Goal: Book appointment/travel/reservation

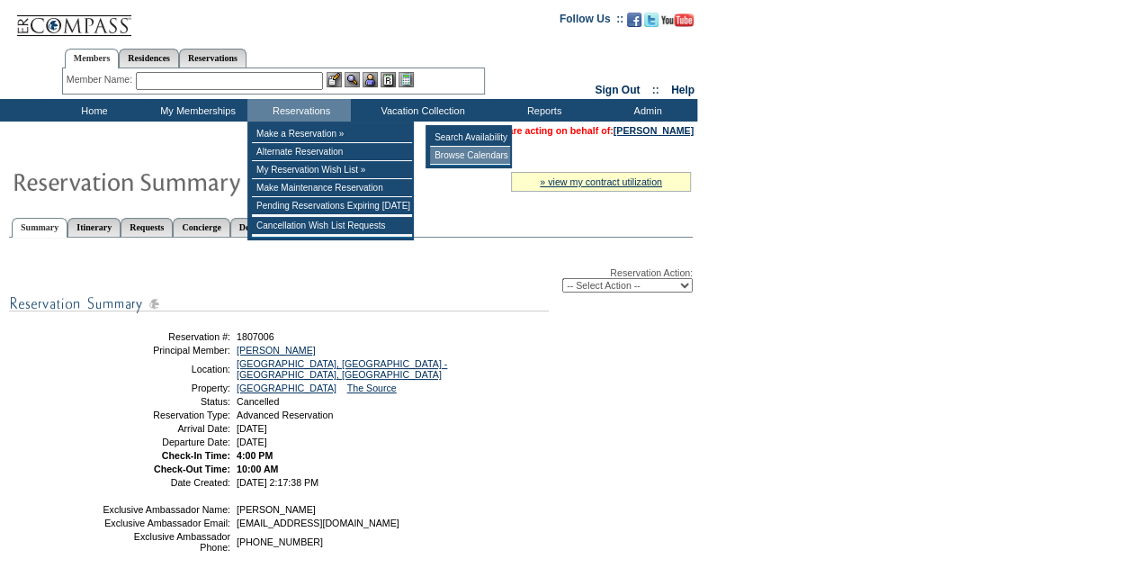
click at [462, 154] on td "Browse Calendars" at bounding box center [470, 156] width 80 height 18
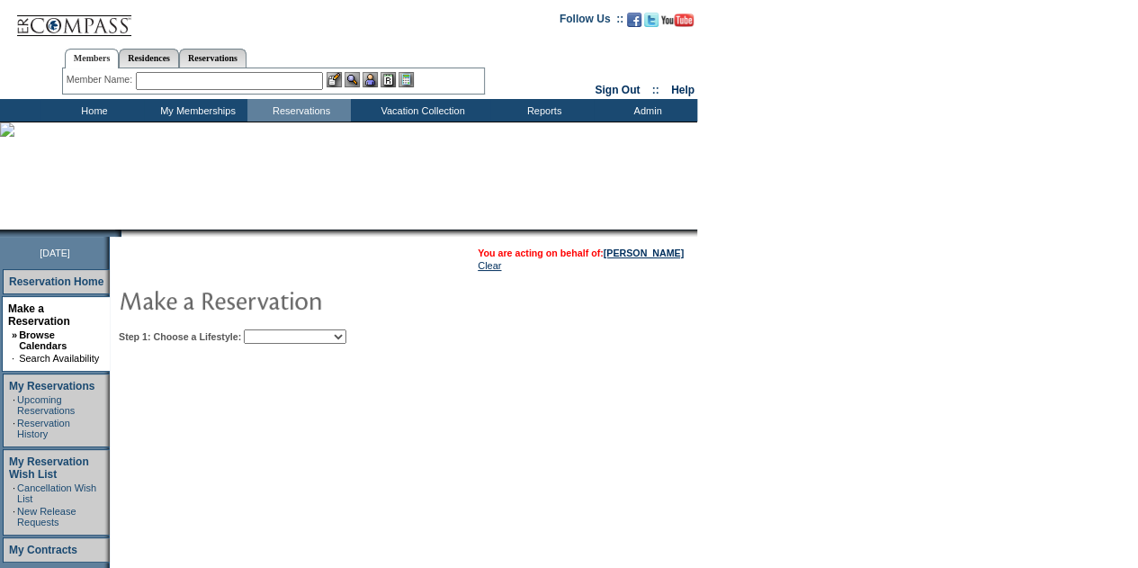
click at [301, 337] on select "Beach Leisure Metropolitan Mountain OIAL for Adventure OIAL for Couples OIAL fo…" at bounding box center [295, 336] width 103 height 14
select select "Leisure"
click at [274, 329] on select "Beach Leisure Metropolitan Mountain OIAL for Adventure OIAL for Couples OIAL fo…" at bounding box center [295, 336] width 103 height 14
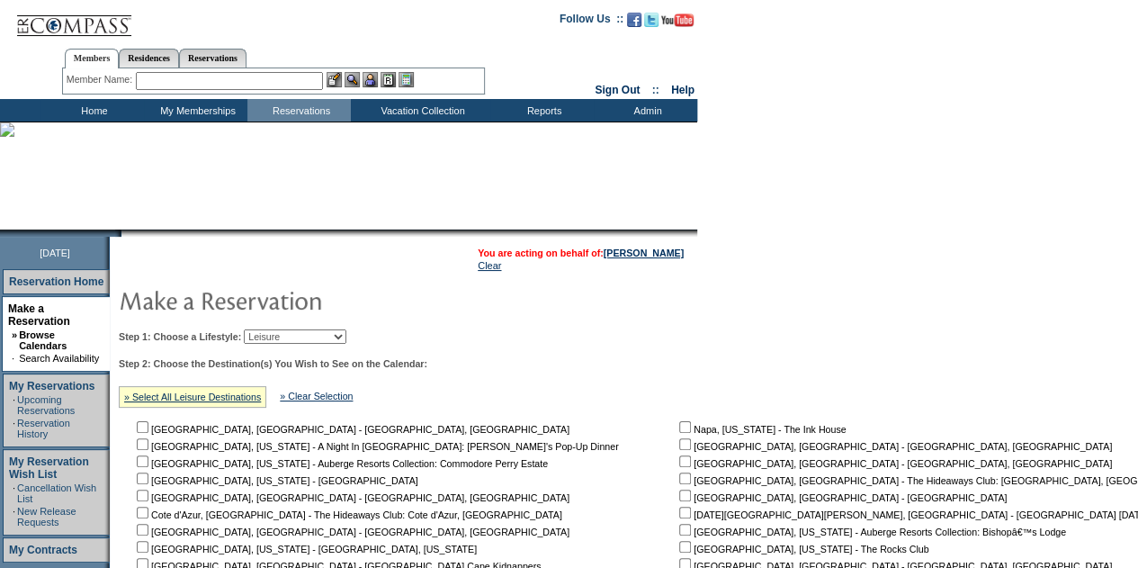
click at [676, 451] on nobr "[GEOGRAPHIC_DATA], [GEOGRAPHIC_DATA] - [GEOGRAPHIC_DATA], [GEOGRAPHIC_DATA]" at bounding box center [894, 446] width 436 height 11
click at [679, 445] on input "checkbox" at bounding box center [685, 444] width 12 height 12
checkbox input "true"
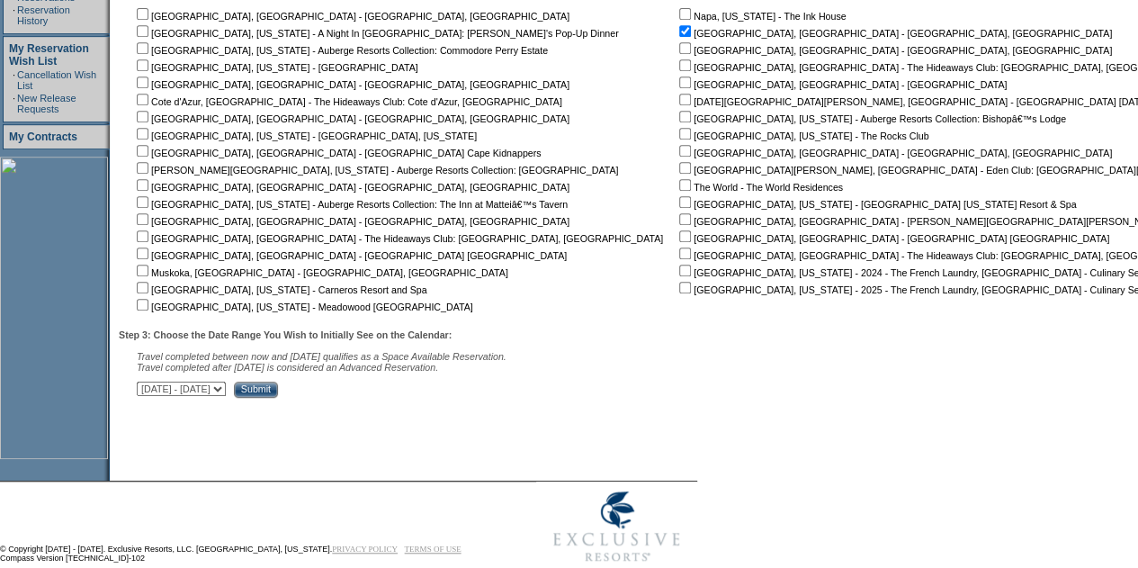
click at [278, 394] on input "Submit" at bounding box center [256, 389] width 44 height 16
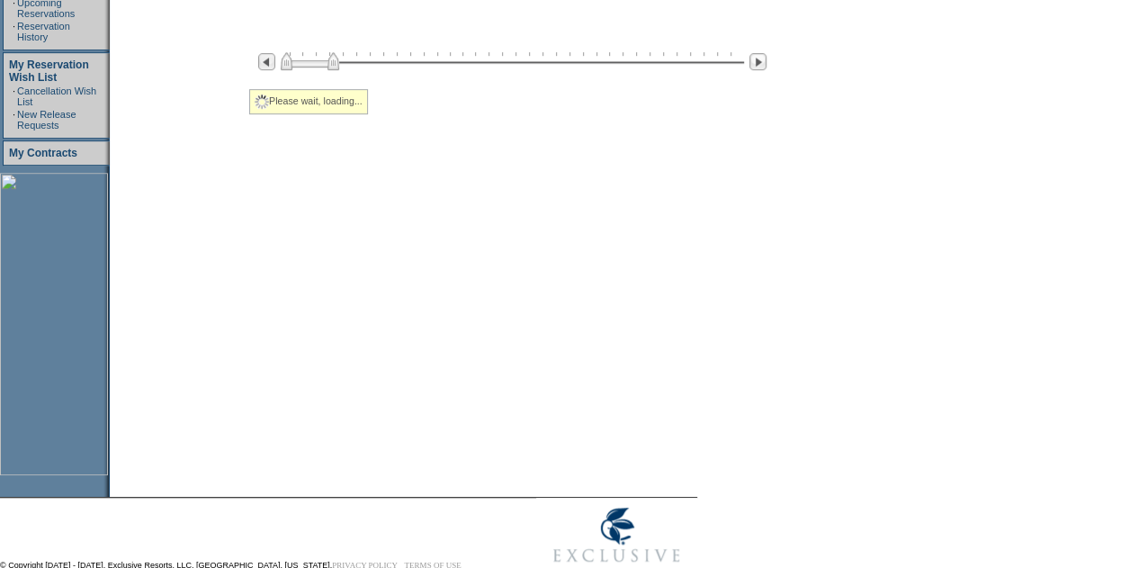
select select "Leisure"
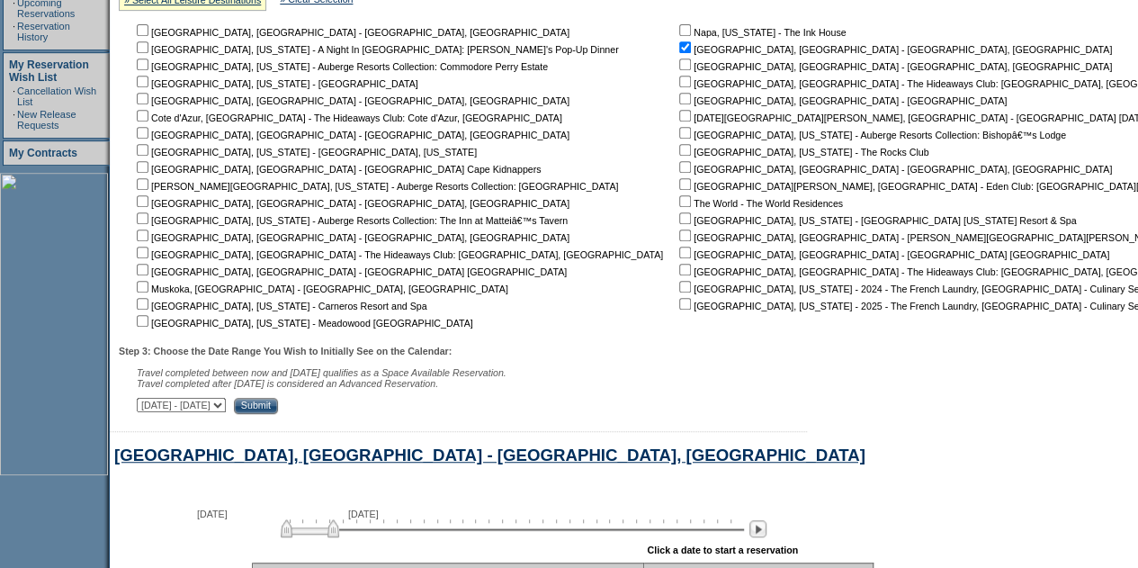
scroll to position [710, 0]
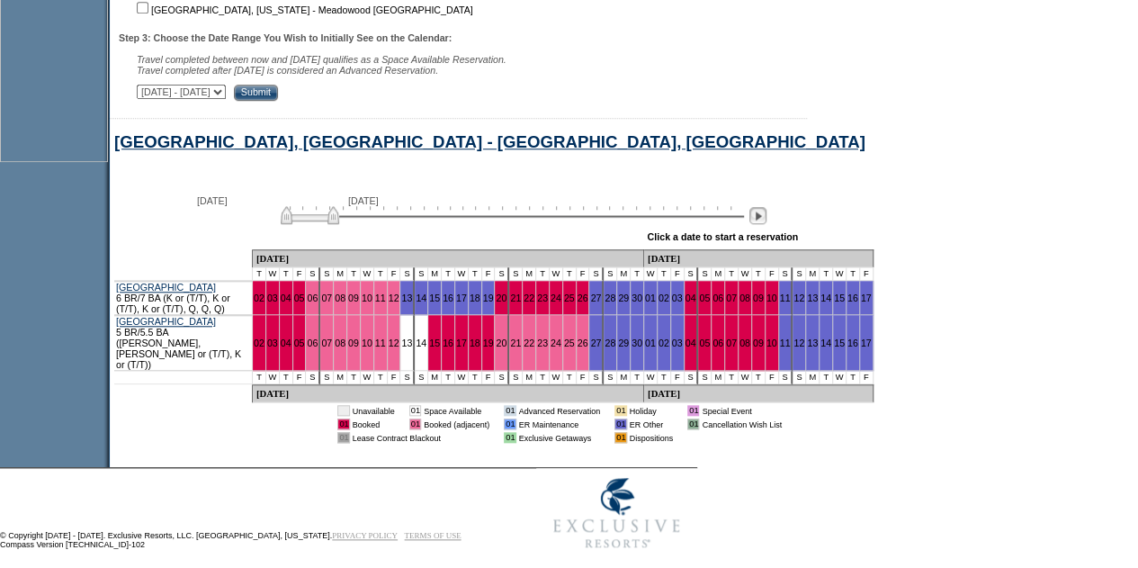
click at [759, 222] on img at bounding box center [757, 215] width 17 height 17
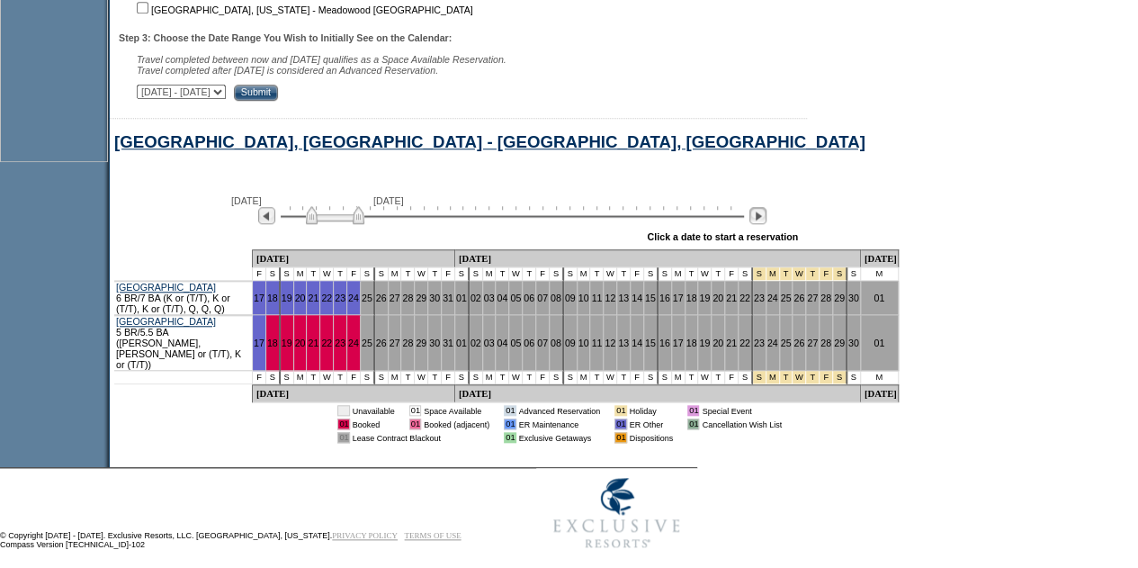
click at [767, 220] on img at bounding box center [757, 215] width 17 height 17
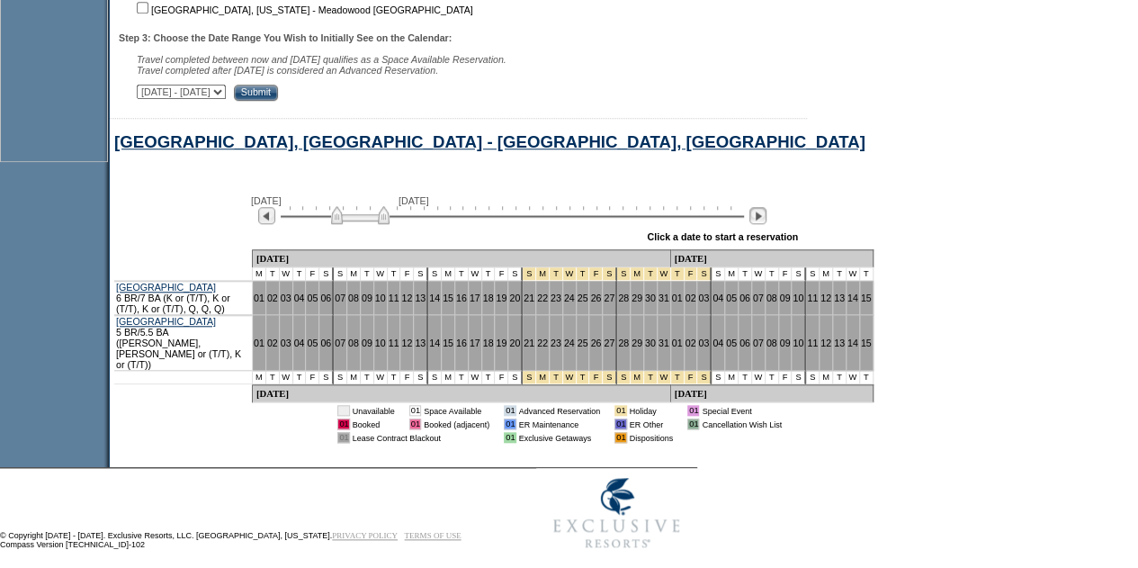
click at [767, 220] on img at bounding box center [757, 215] width 17 height 17
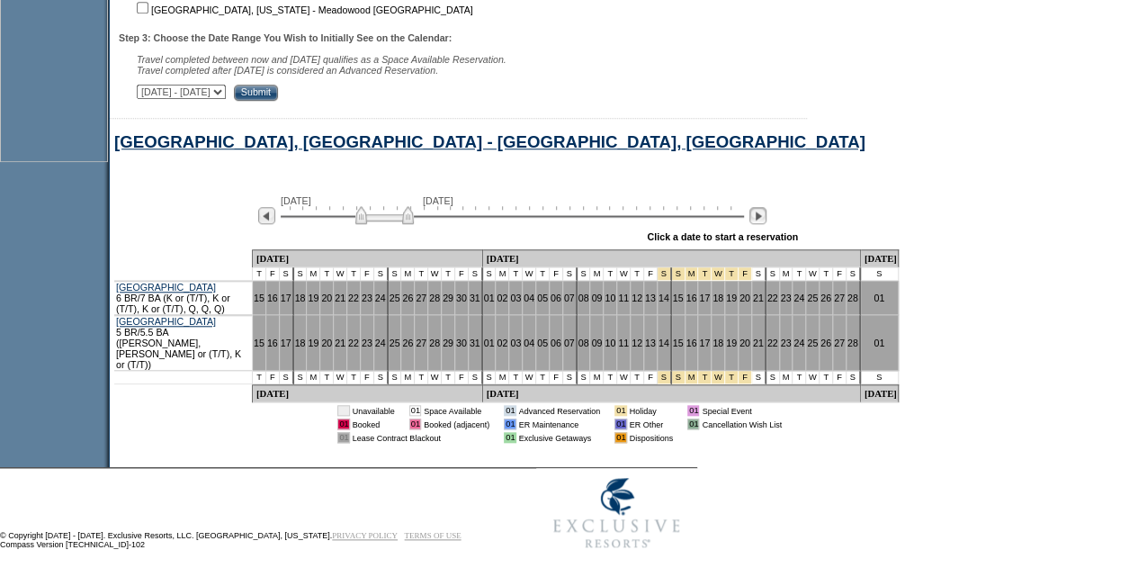
click at [767, 220] on img at bounding box center [757, 215] width 17 height 17
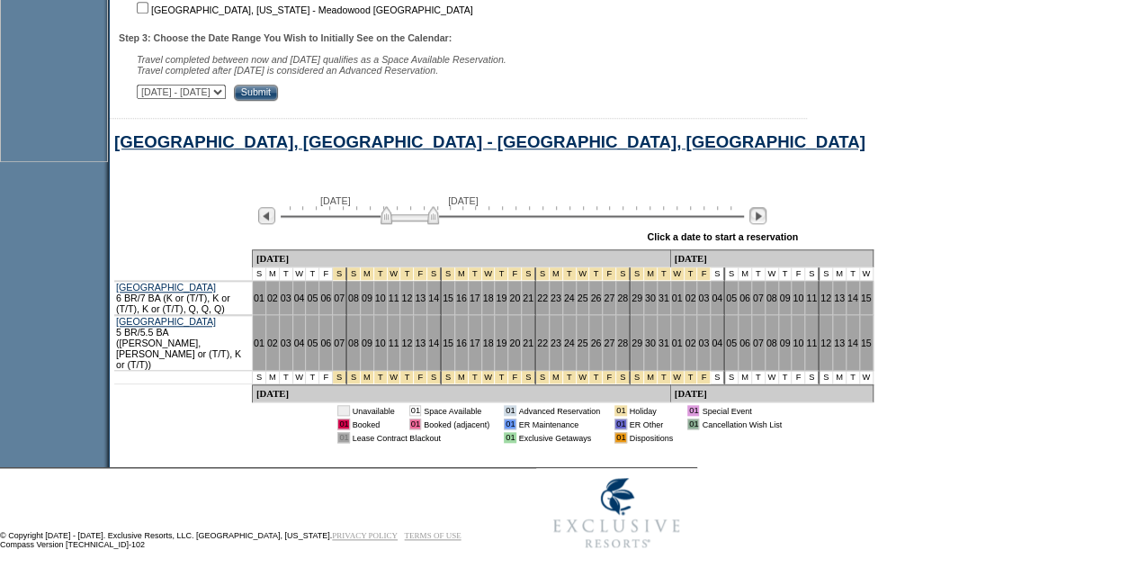
click at [767, 220] on img at bounding box center [757, 215] width 17 height 17
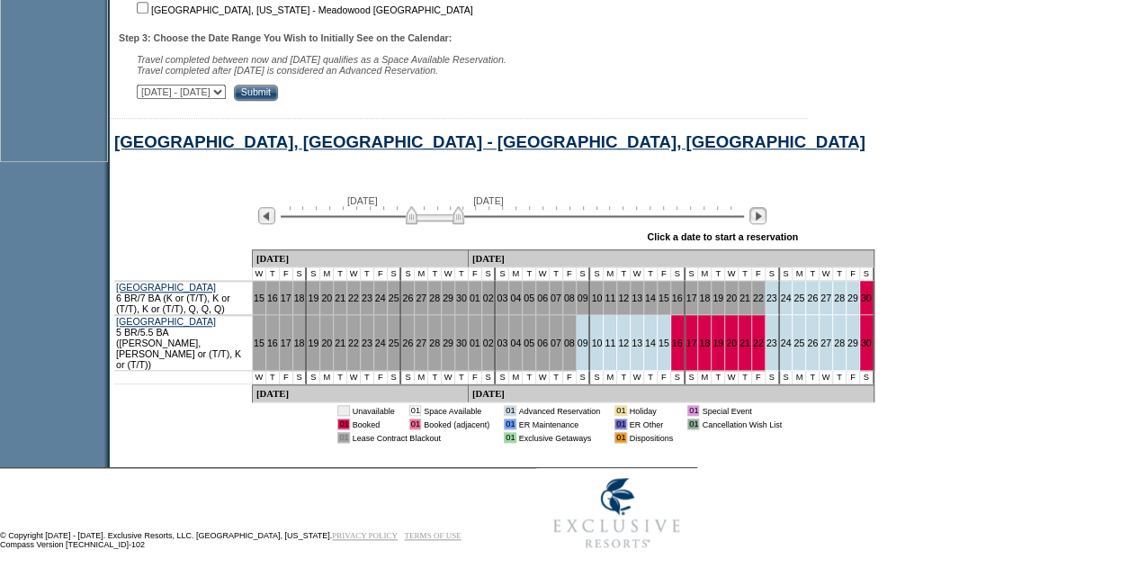
click at [767, 220] on img at bounding box center [757, 215] width 17 height 17
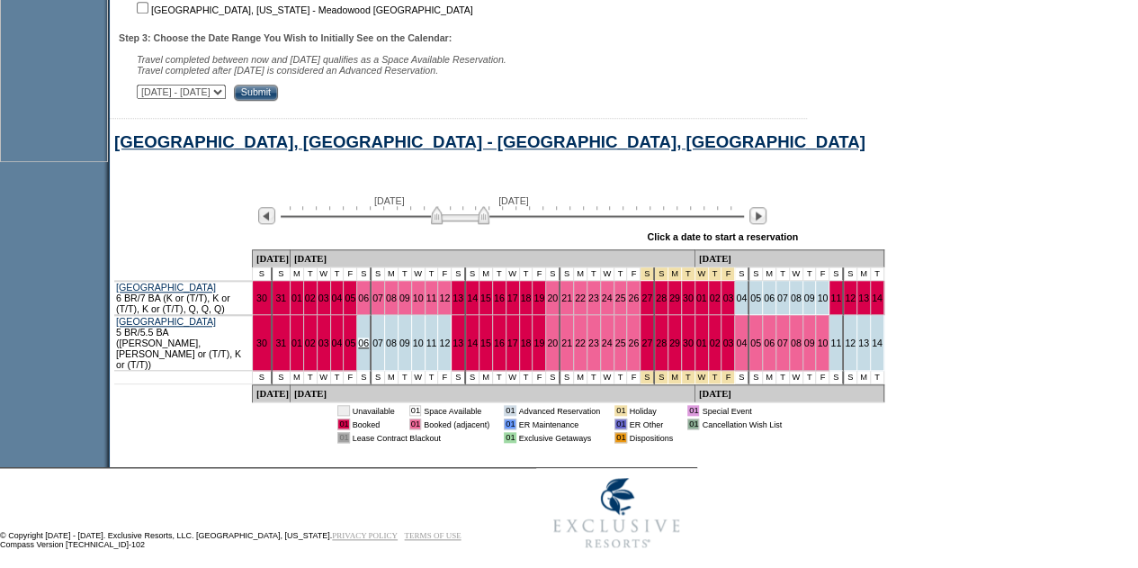
click at [369, 341] on link "06" at bounding box center [363, 342] width 11 height 11
